Goal: Find specific page/section

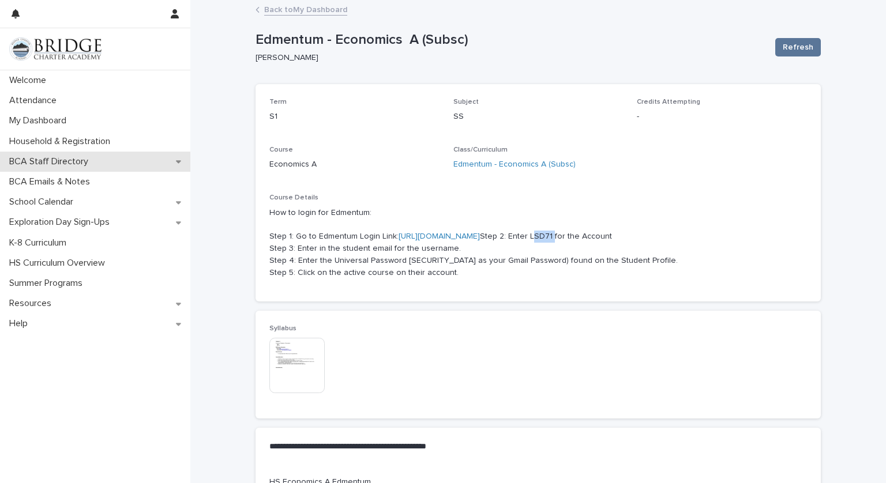
click at [72, 162] on p "BCA Staff Directory" at bounding box center [51, 161] width 93 height 11
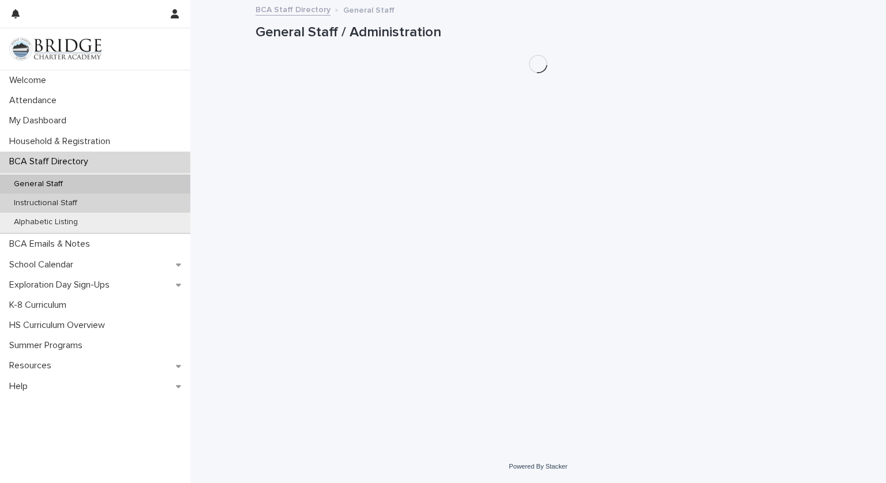
click at [73, 205] on p "Instructional Staff" at bounding box center [46, 203] width 82 height 10
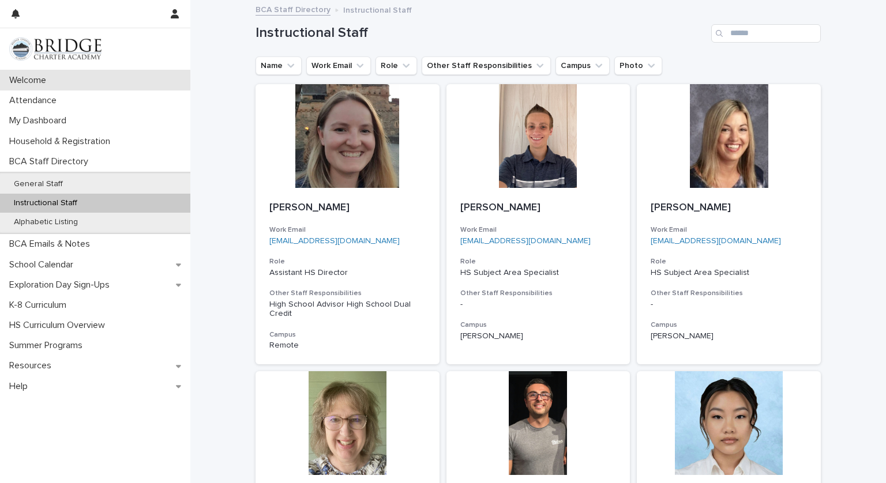
click at [42, 80] on p "Welcome" at bounding box center [30, 80] width 51 height 11
